Goal: Task Accomplishment & Management: Manage account settings

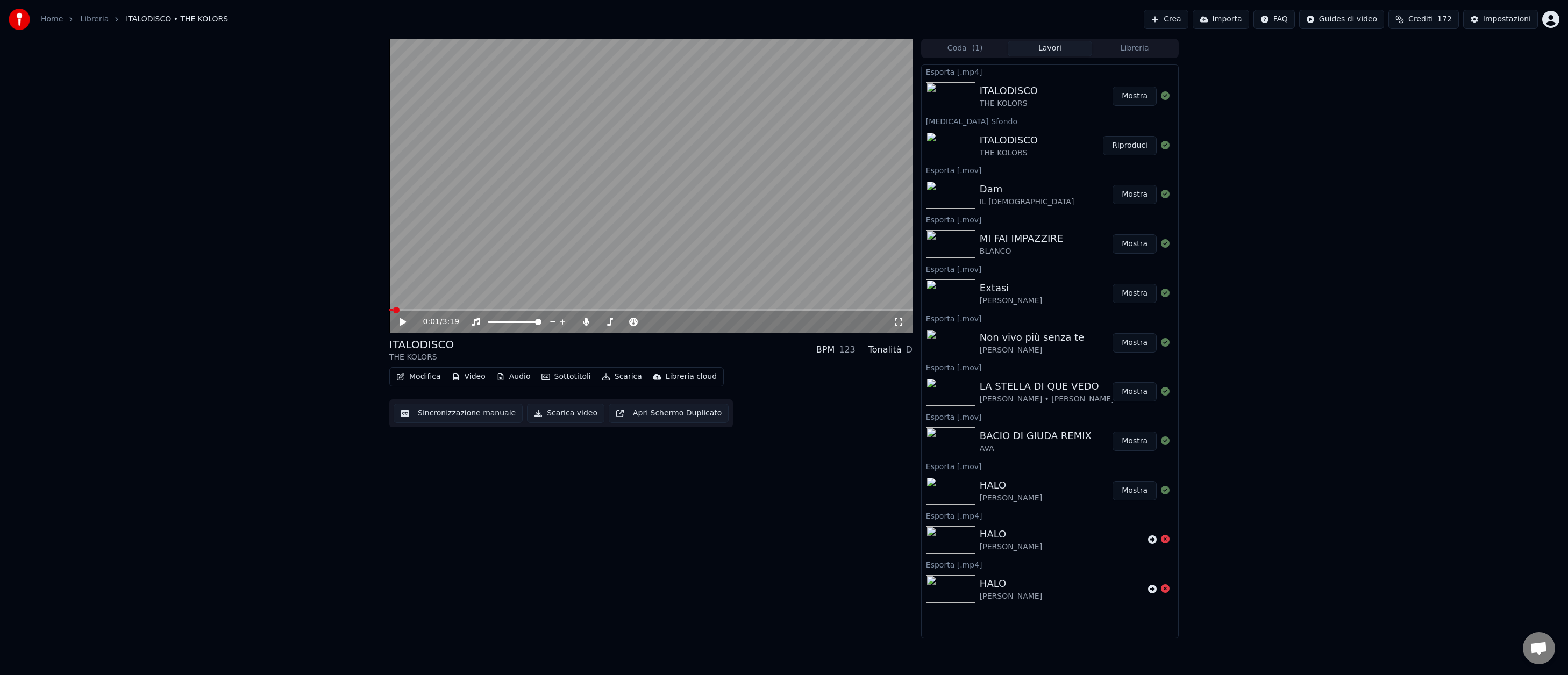
scroll to position [306, 0]
click at [1501, 22] on div "Impostazioni" at bounding box center [1507, 18] width 47 height 11
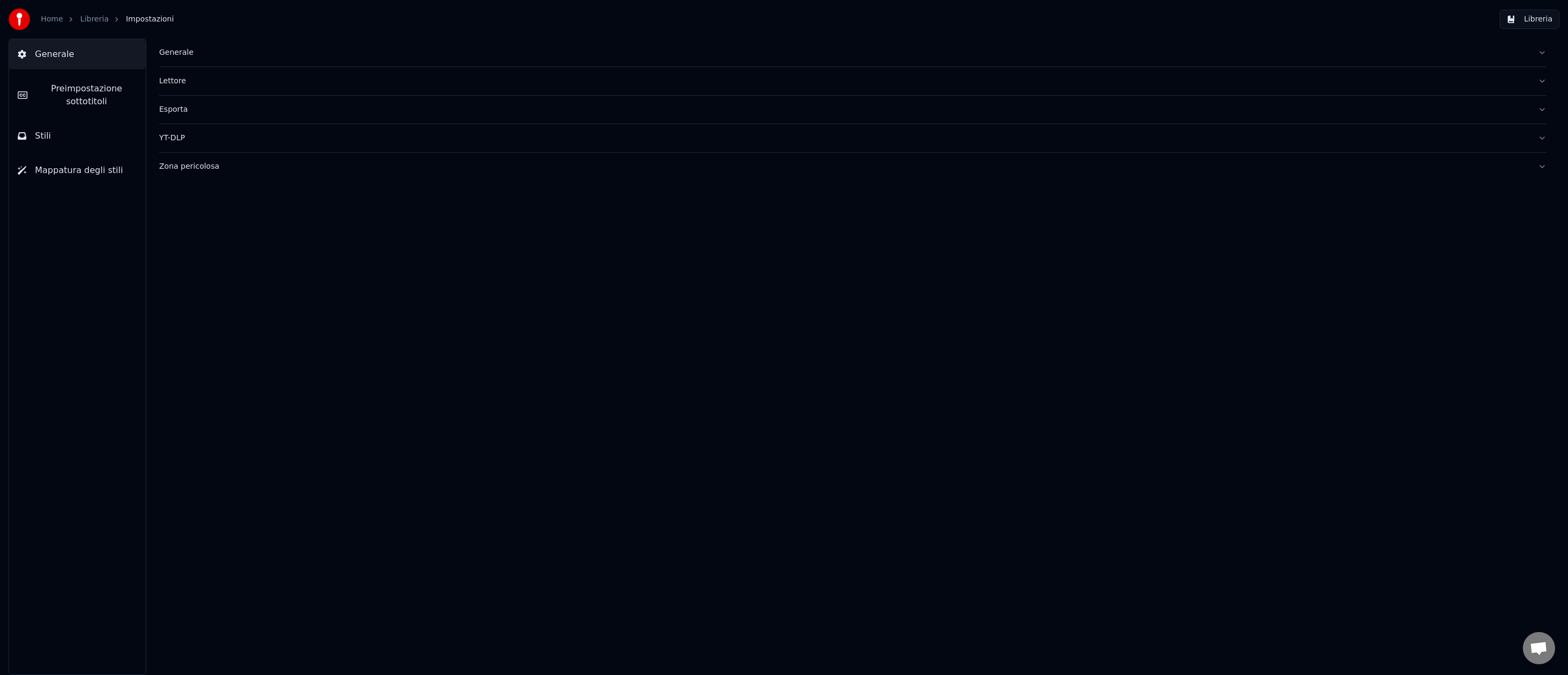
click at [56, 99] on span "Preimpostazione sottotitoli" at bounding box center [86, 95] width 101 height 26
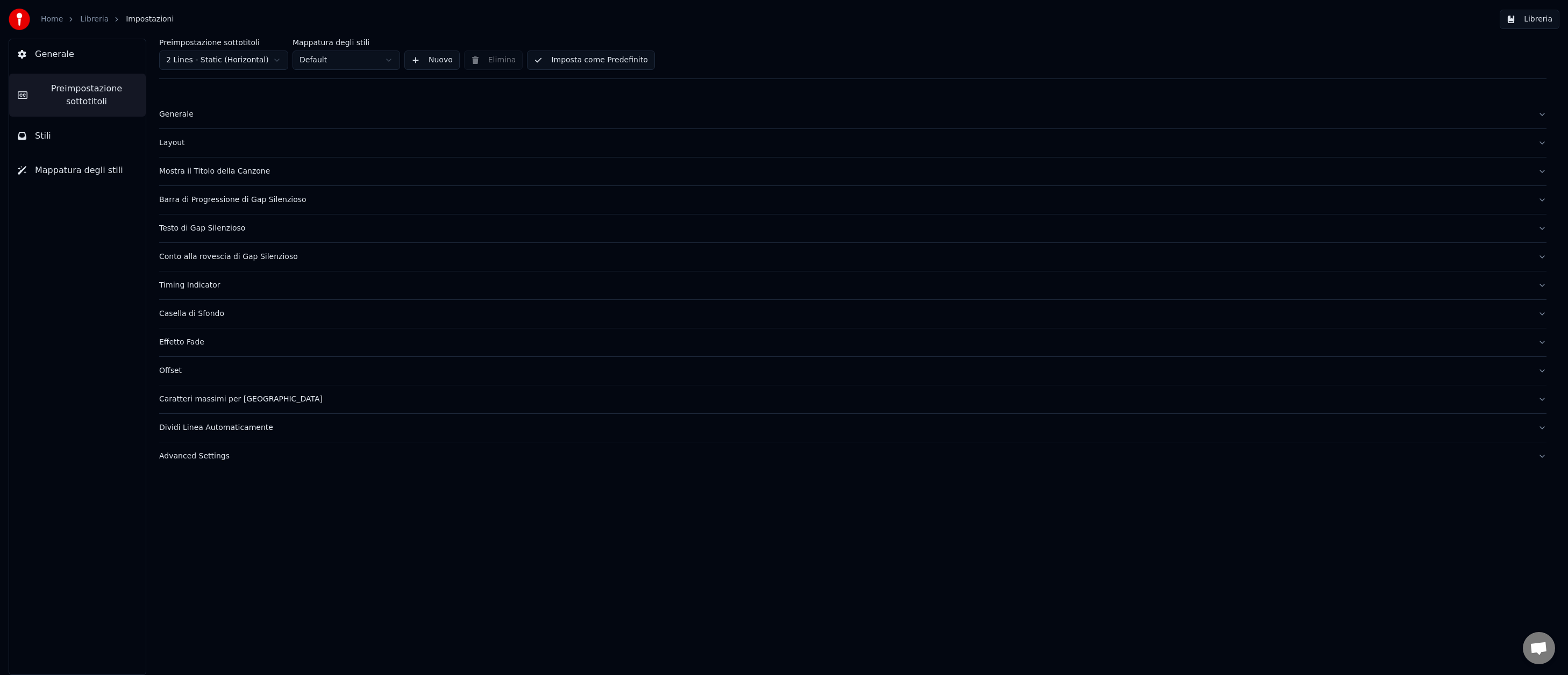
click at [188, 144] on div "Layout" at bounding box center [844, 142] width 1370 height 11
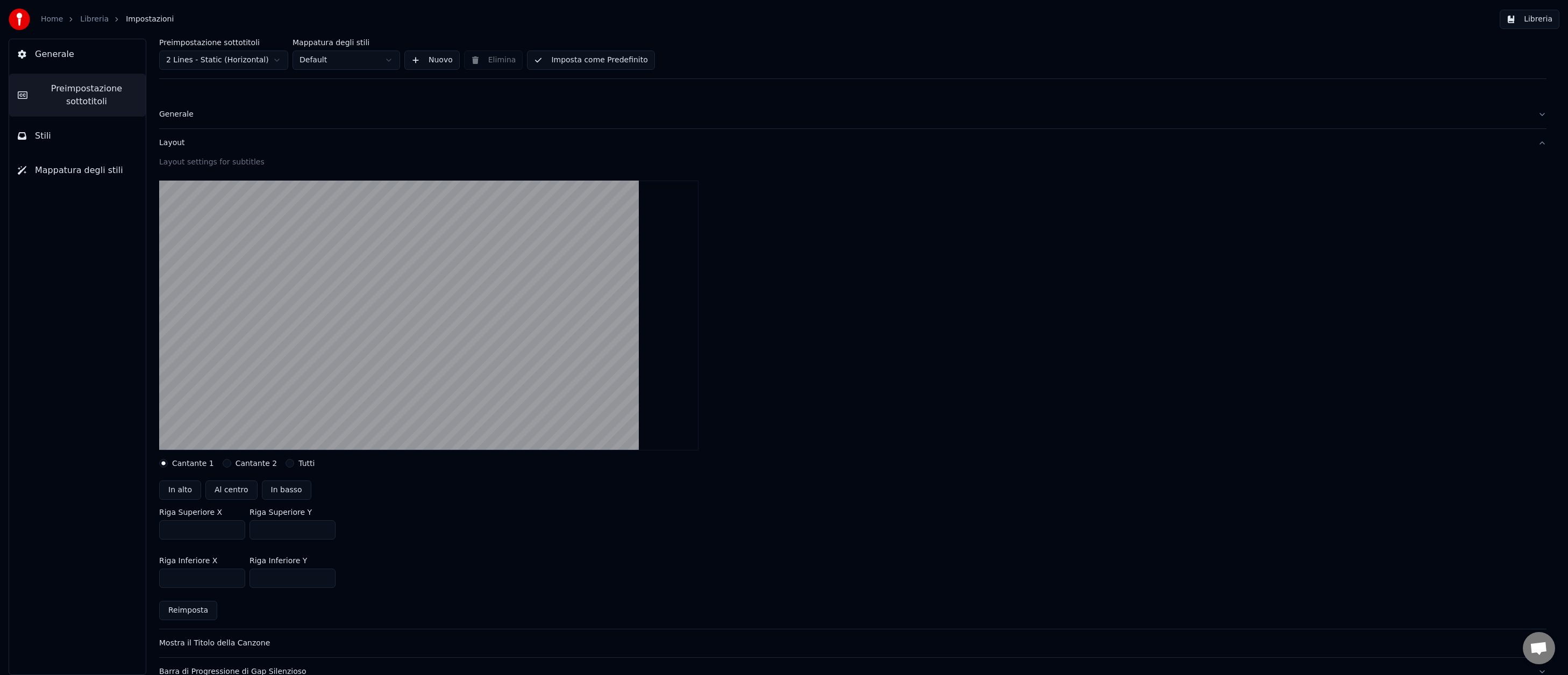
click at [36, 136] on span "Stili" at bounding box center [43, 136] width 16 height 13
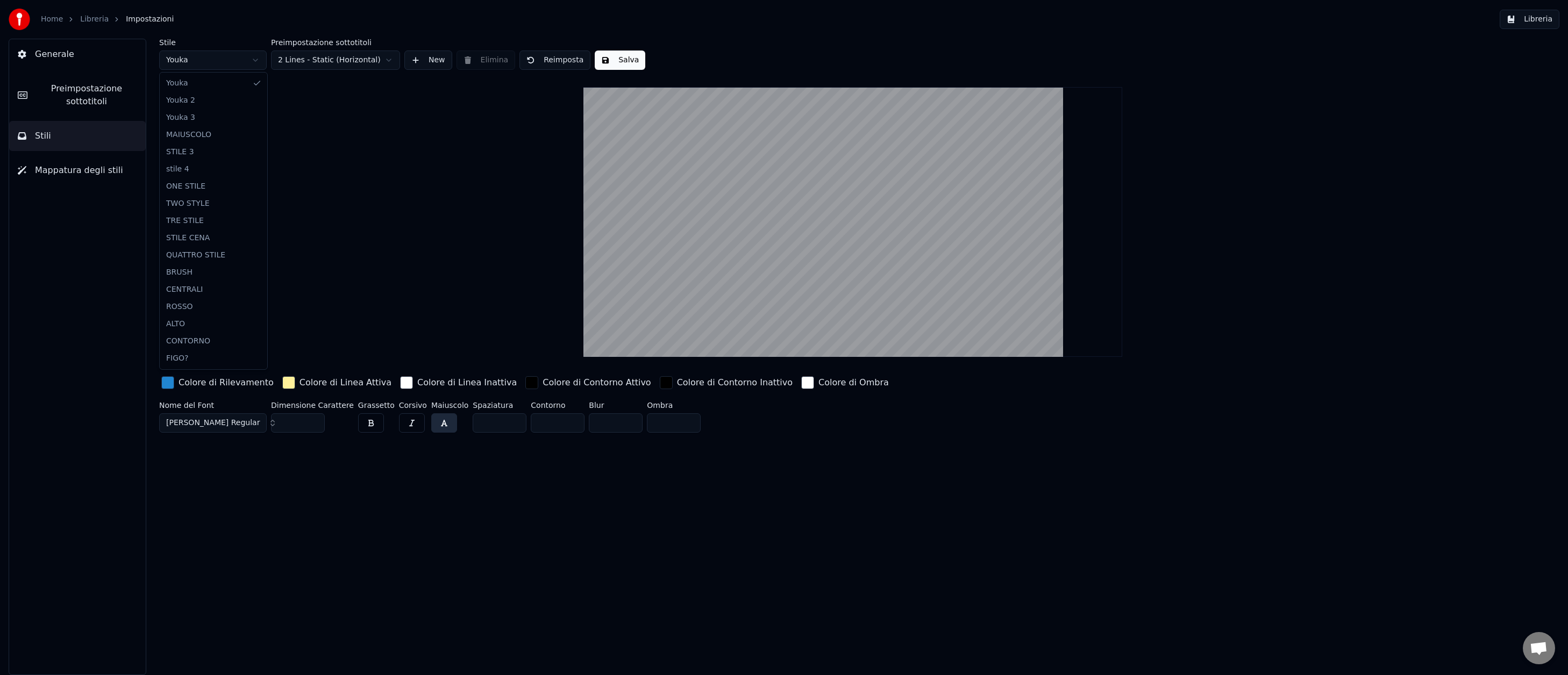
click at [234, 62] on html "Home Libreria Impostazioni Libreria Generale Preimpostazione sottotitoli Stili …" at bounding box center [784, 337] width 1568 height 675
type input "***"
type input "*"
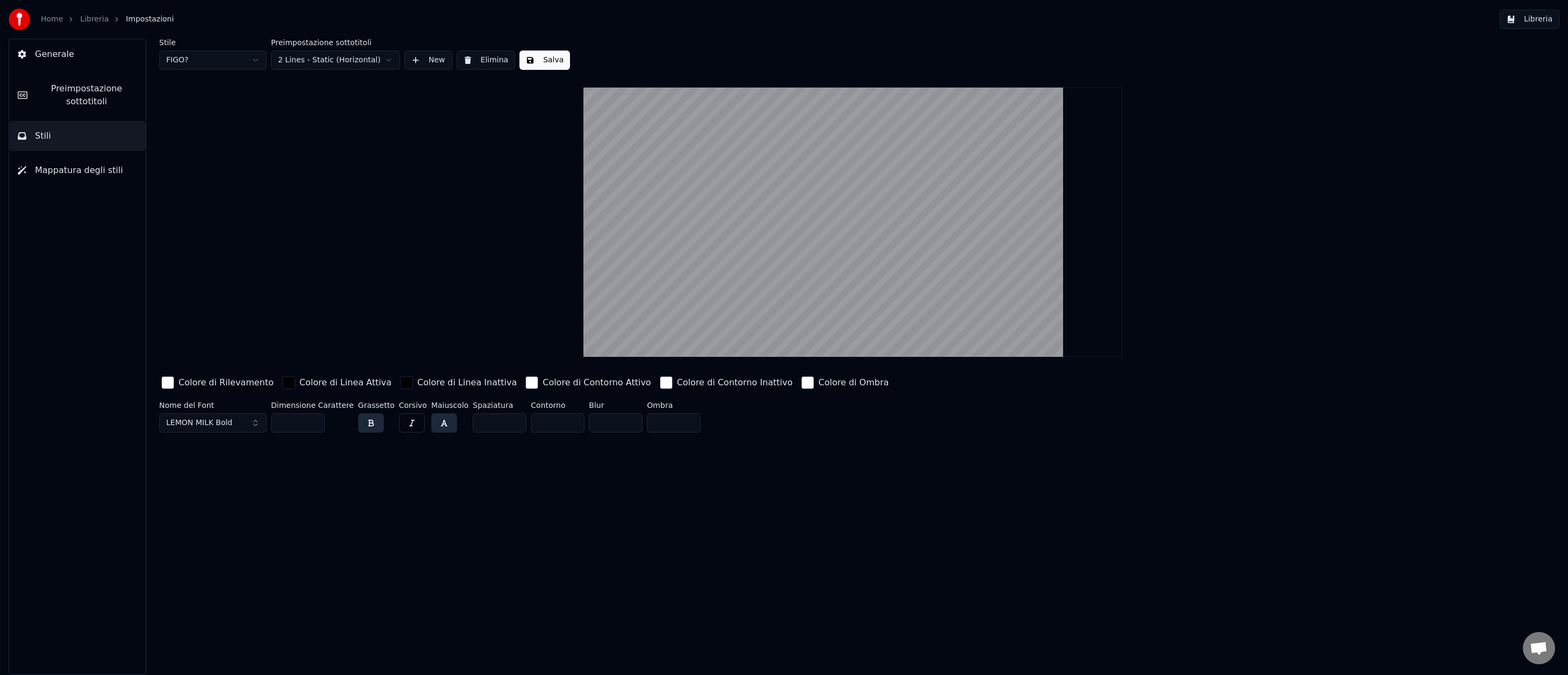
click at [1539, 21] on button "Libreria" at bounding box center [1530, 19] width 60 height 19
